Goal: Task Accomplishment & Management: Manage account settings

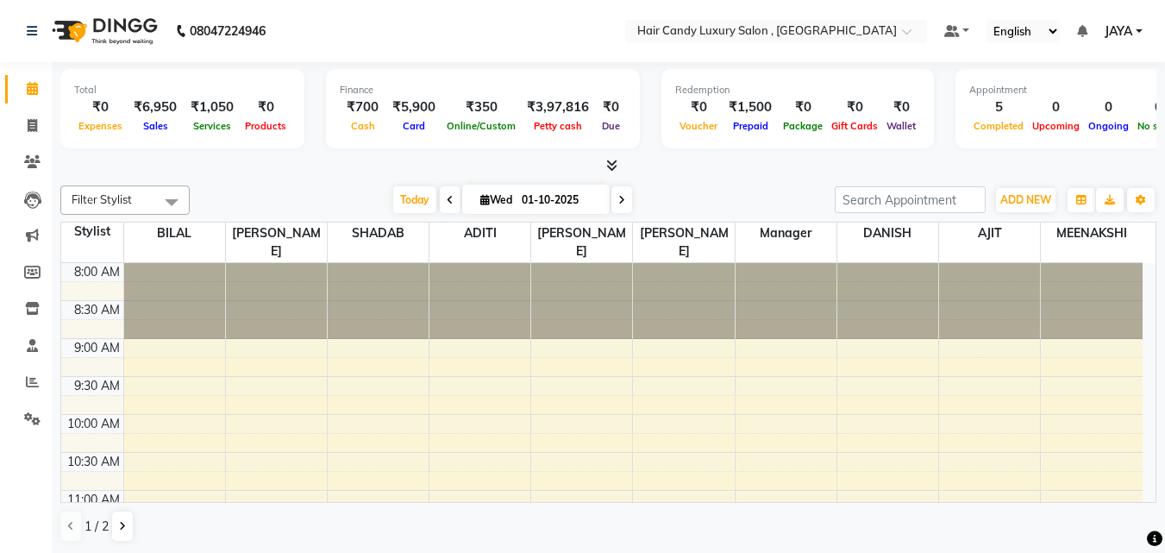
click at [594, 289] on div at bounding box center [581, 301] width 101 height 76
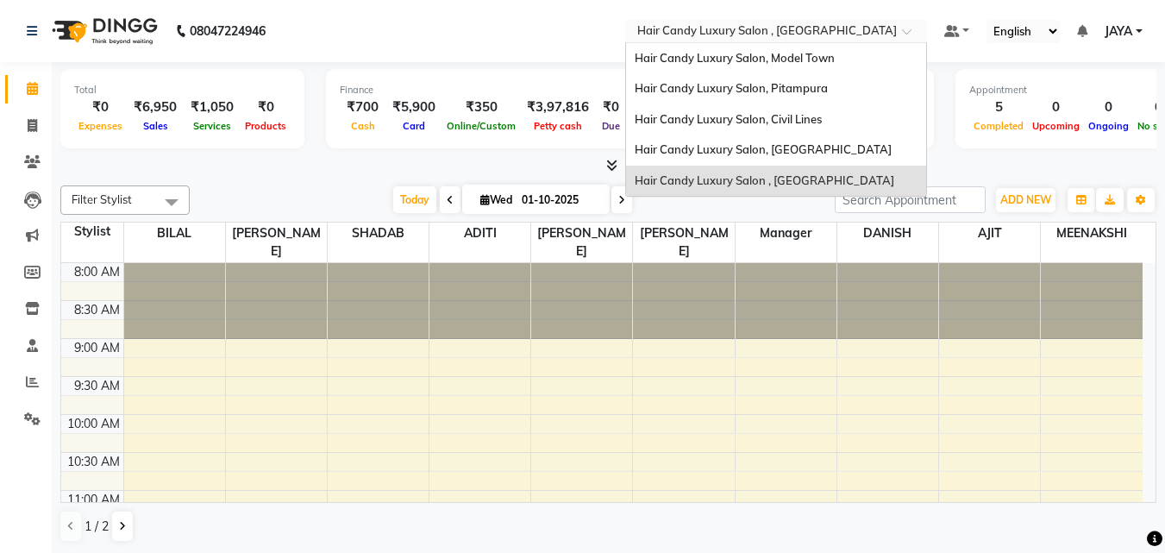
click at [913, 27] on div at bounding box center [776, 32] width 302 height 17
click at [792, 154] on span "Hair Candy Luxury Salon, [GEOGRAPHIC_DATA]" at bounding box center [763, 149] width 257 height 14
